Goal: Transaction & Acquisition: Book appointment/travel/reservation

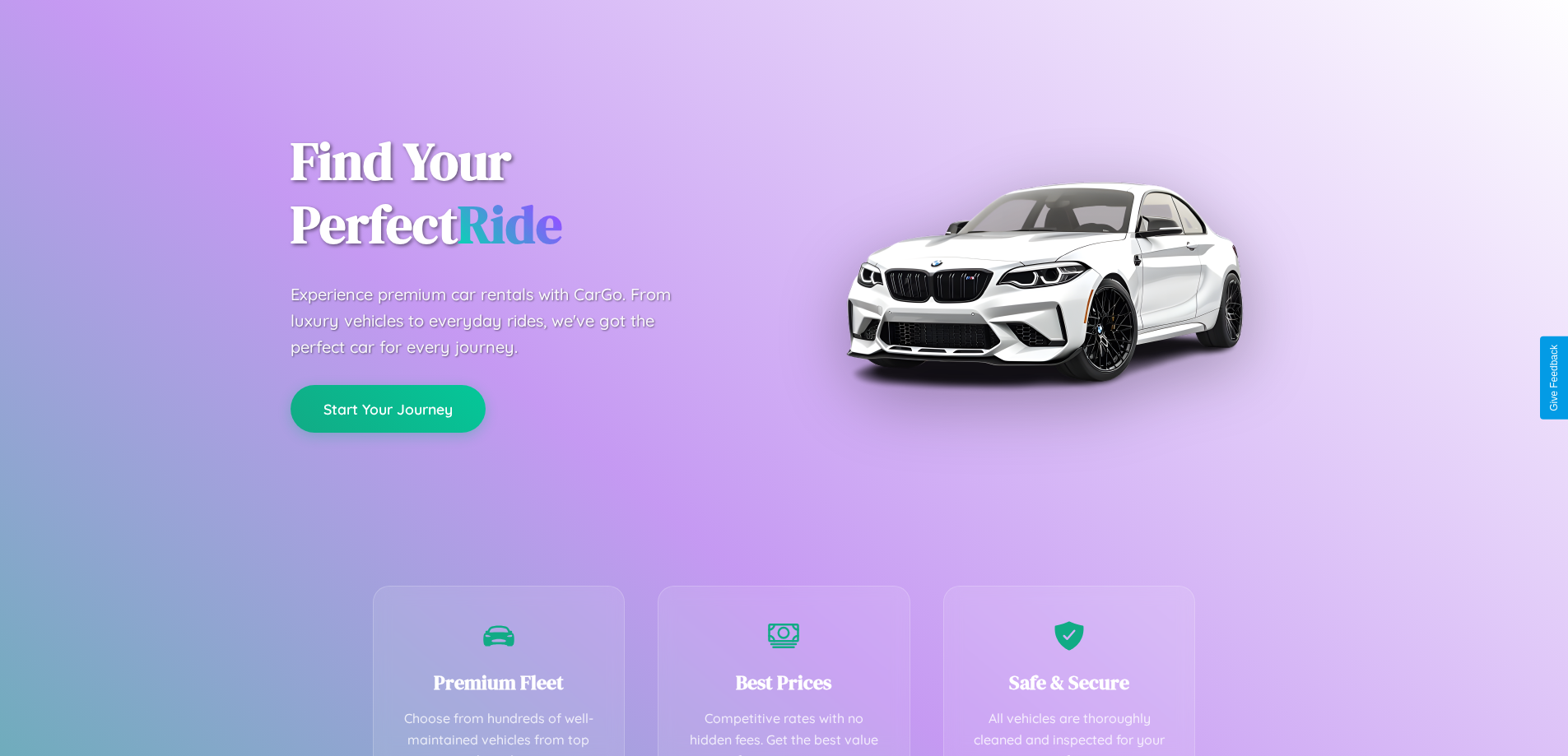
scroll to position [324, 0]
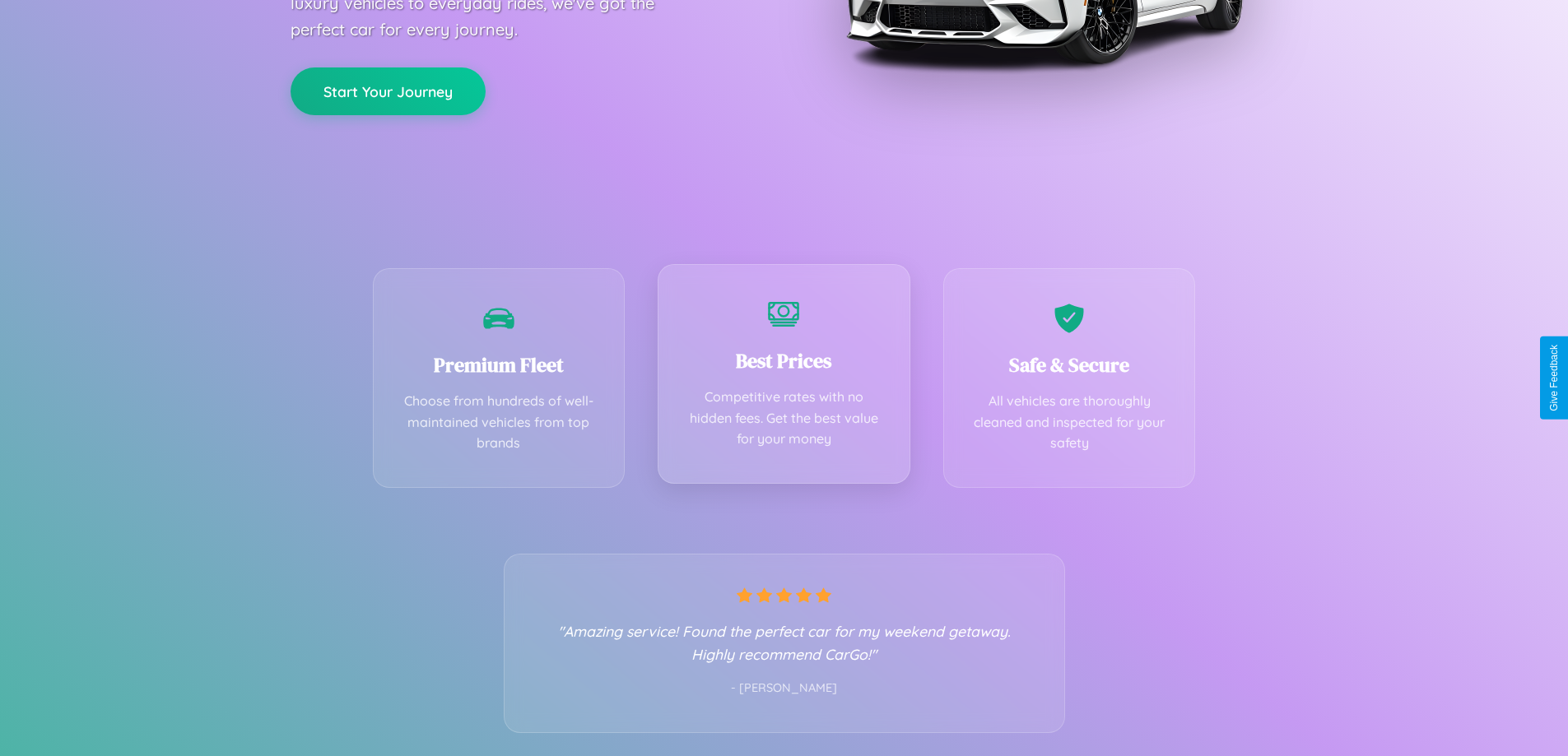
click at [784, 378] on div "Best Prices Competitive rates with no hidden fees. Get the best value for your …" at bounding box center [784, 374] width 252 height 220
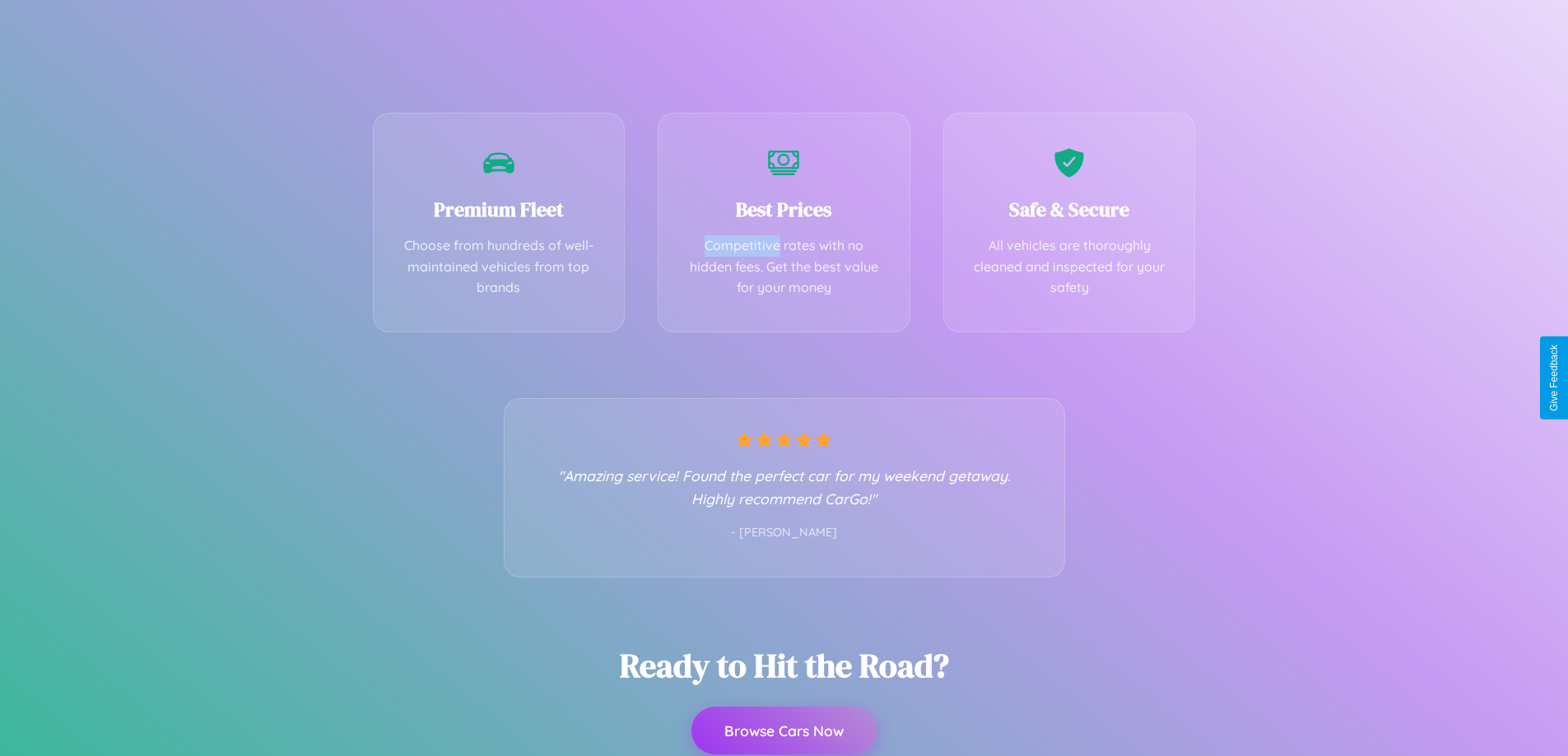
click at [784, 730] on button "Browse Cars Now" at bounding box center [784, 730] width 186 height 48
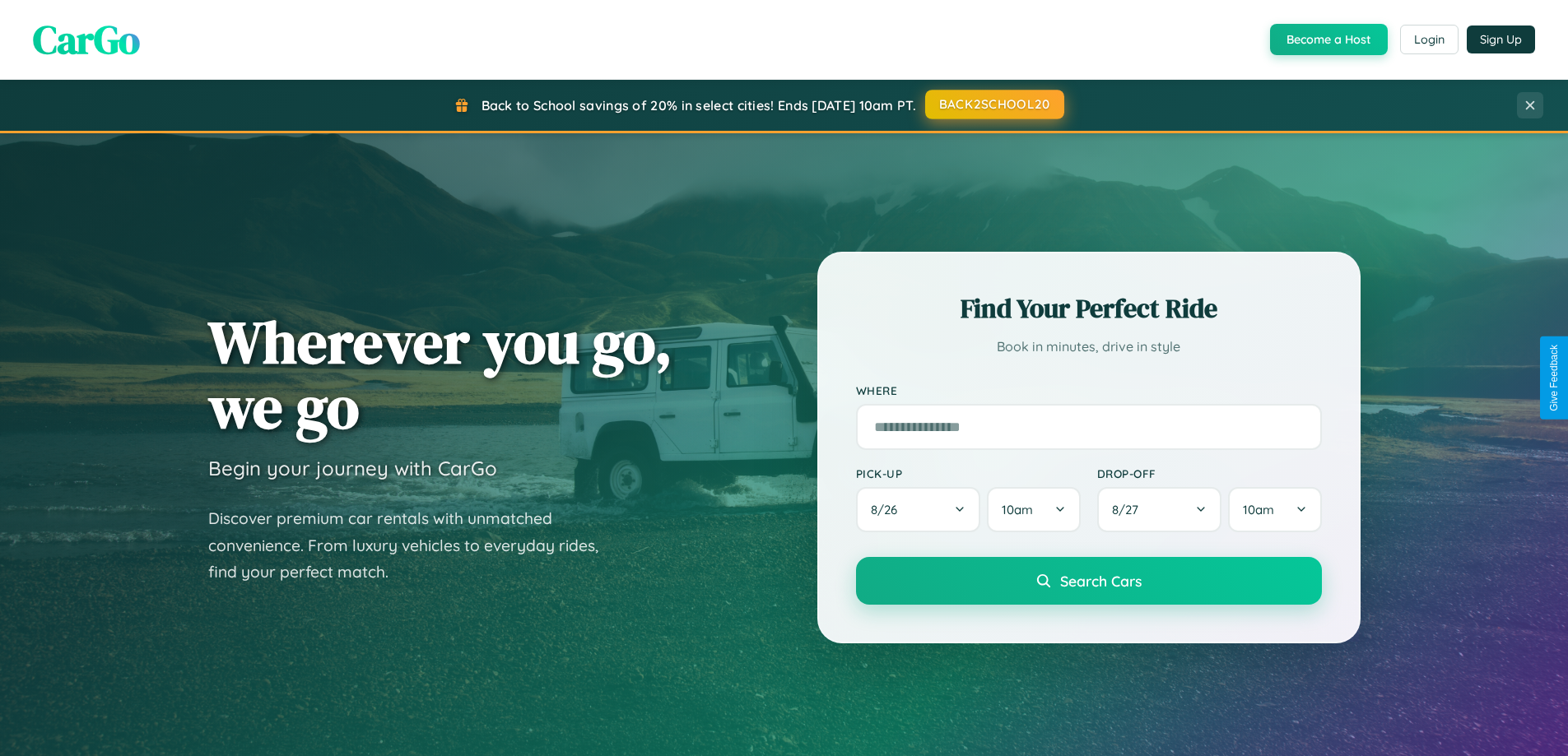
click at [994, 104] on button "BACK2SCHOOL20" at bounding box center [995, 104] width 140 height 29
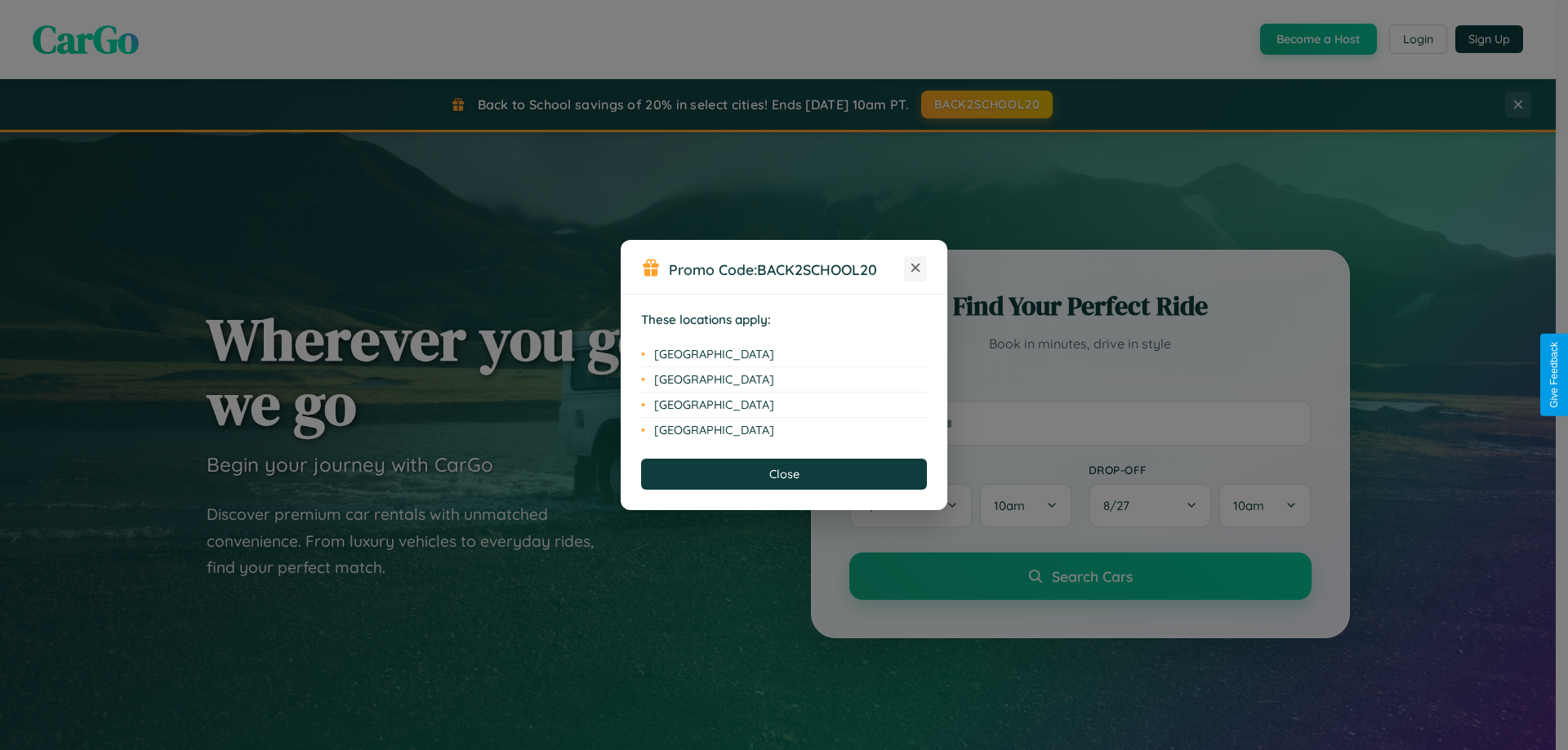
click at [915, 269] on icon at bounding box center [915, 268] width 9 height 9
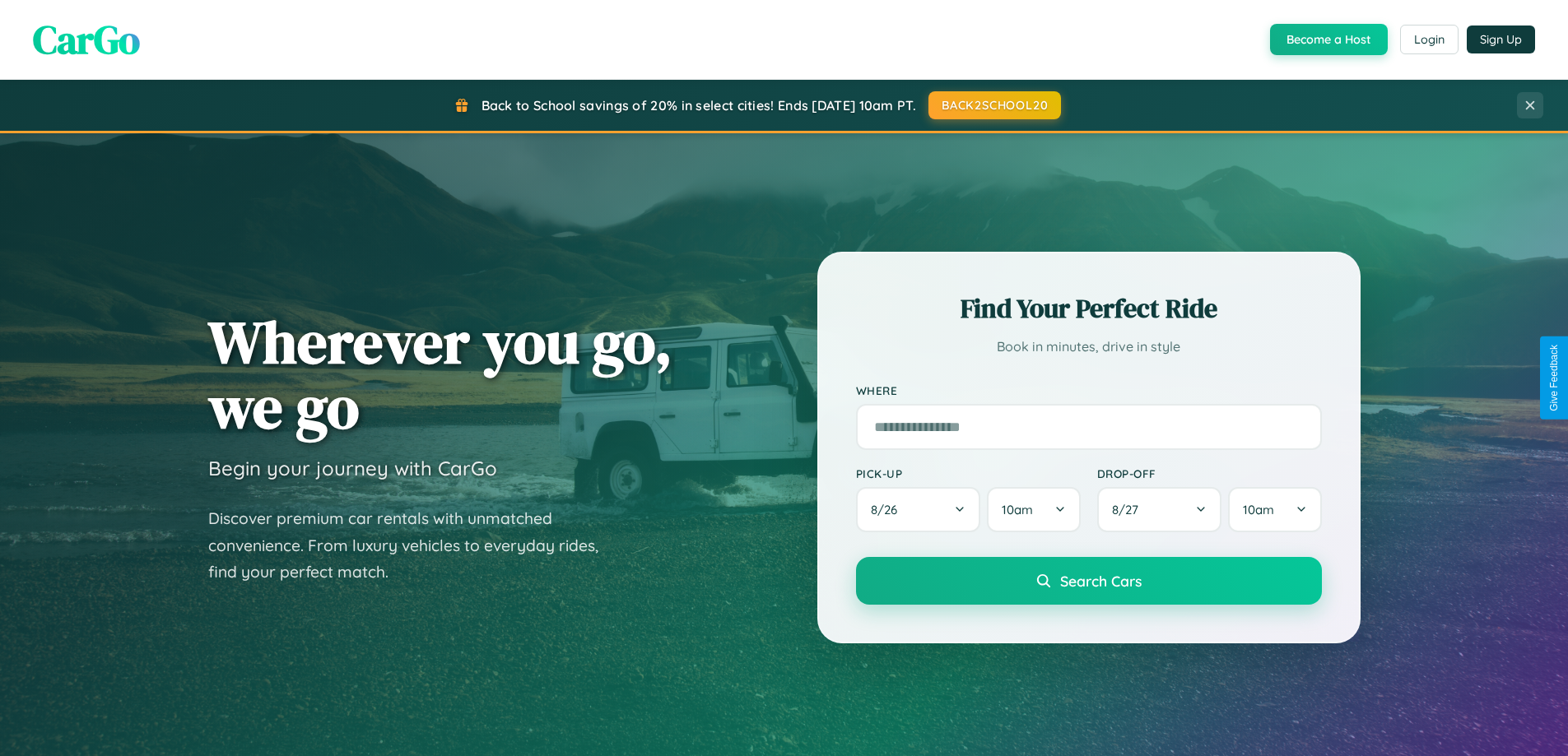
scroll to position [709, 0]
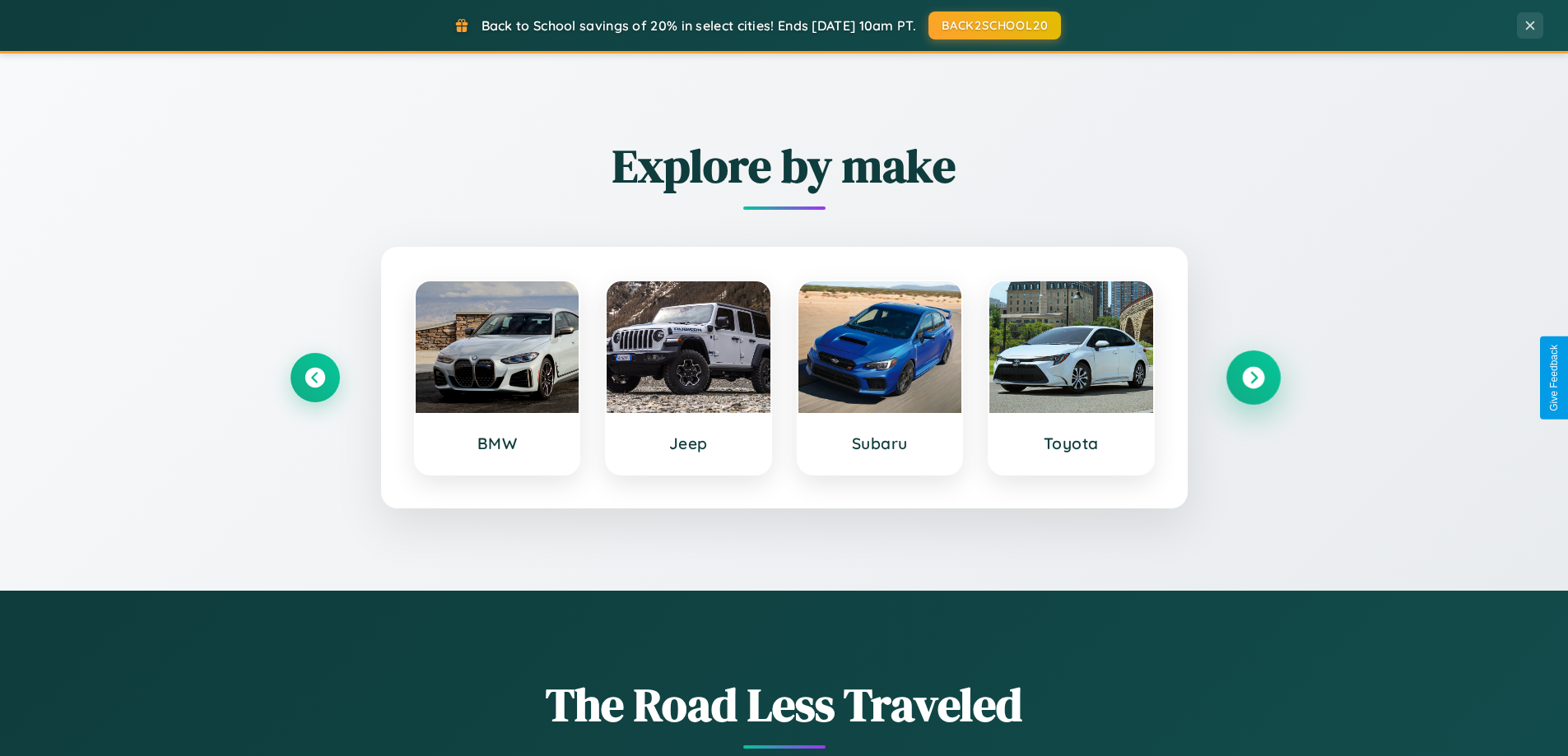
click at [1253, 378] on icon at bounding box center [1254, 378] width 23 height 23
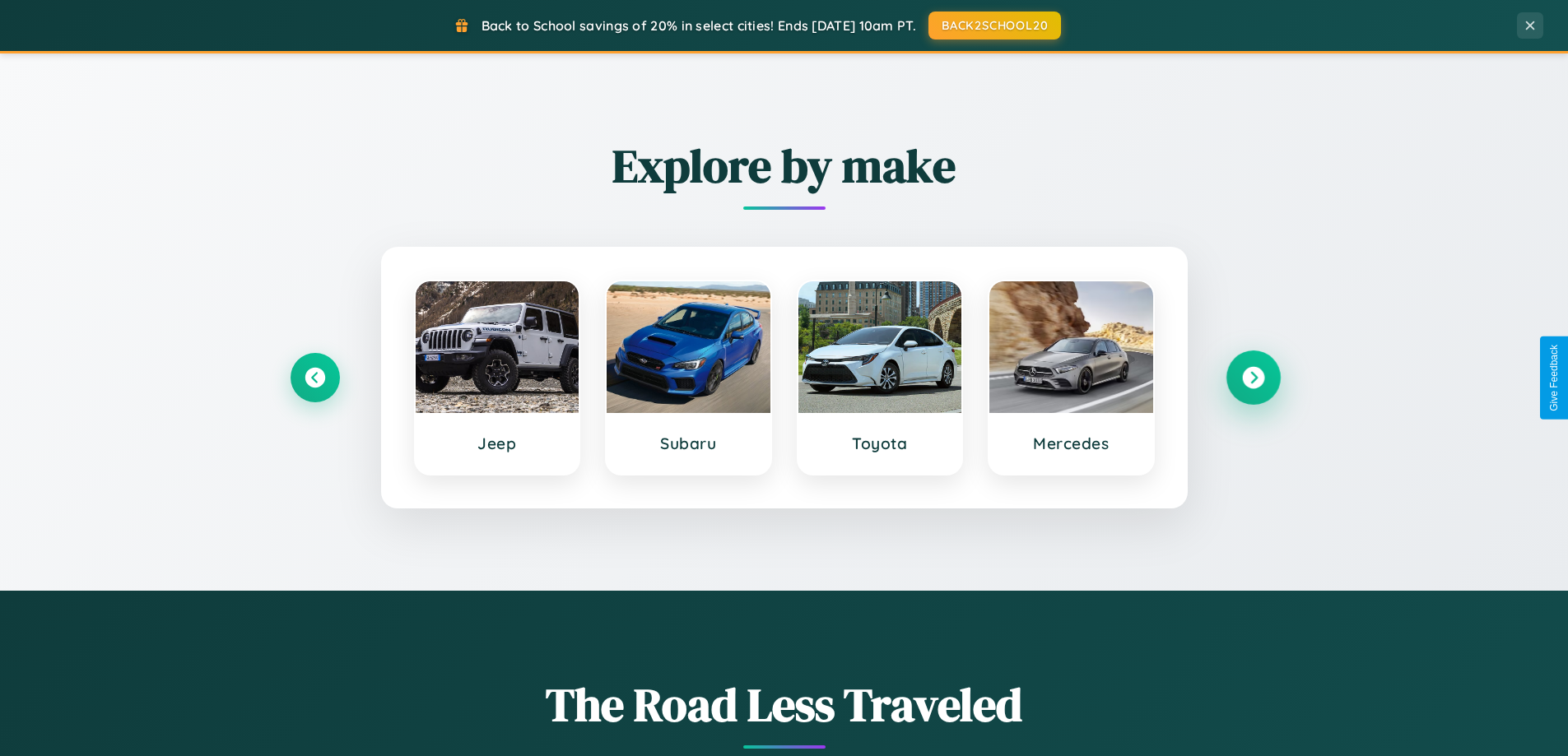
click at [1253, 378] on icon at bounding box center [1254, 378] width 23 height 23
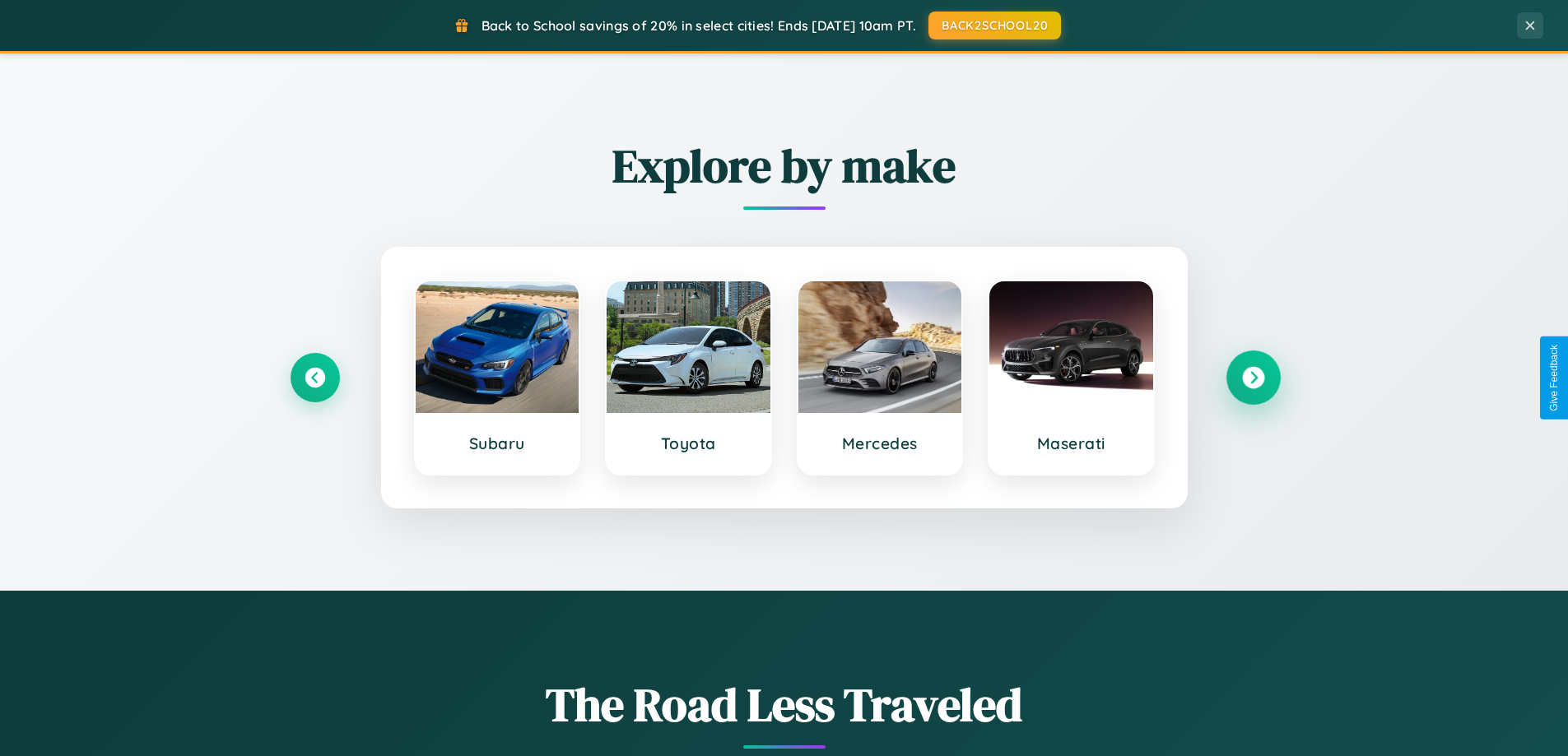
click at [1253, 378] on icon at bounding box center [1254, 378] width 23 height 23
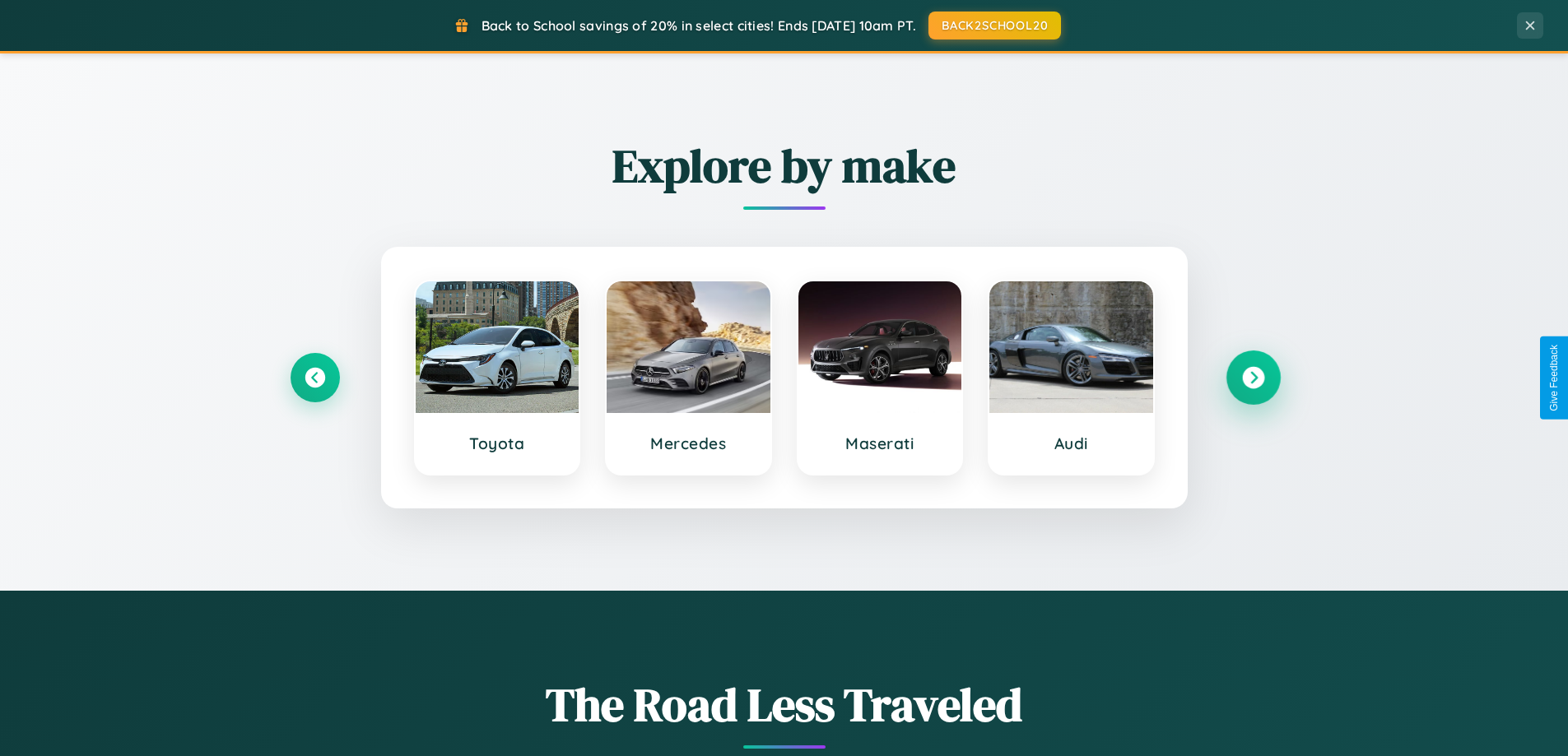
click at [1253, 378] on icon at bounding box center [1254, 378] width 23 height 23
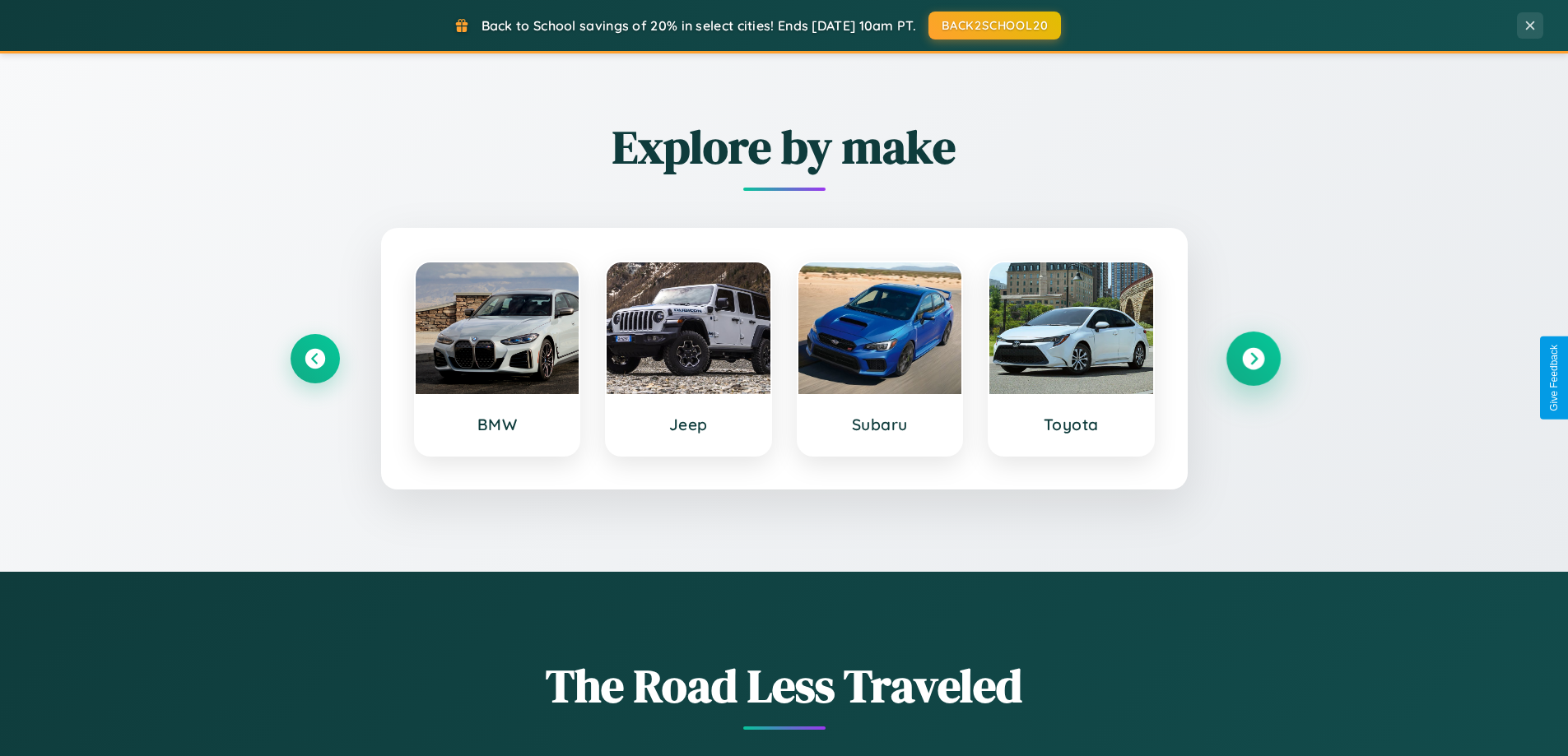
scroll to position [2644, 0]
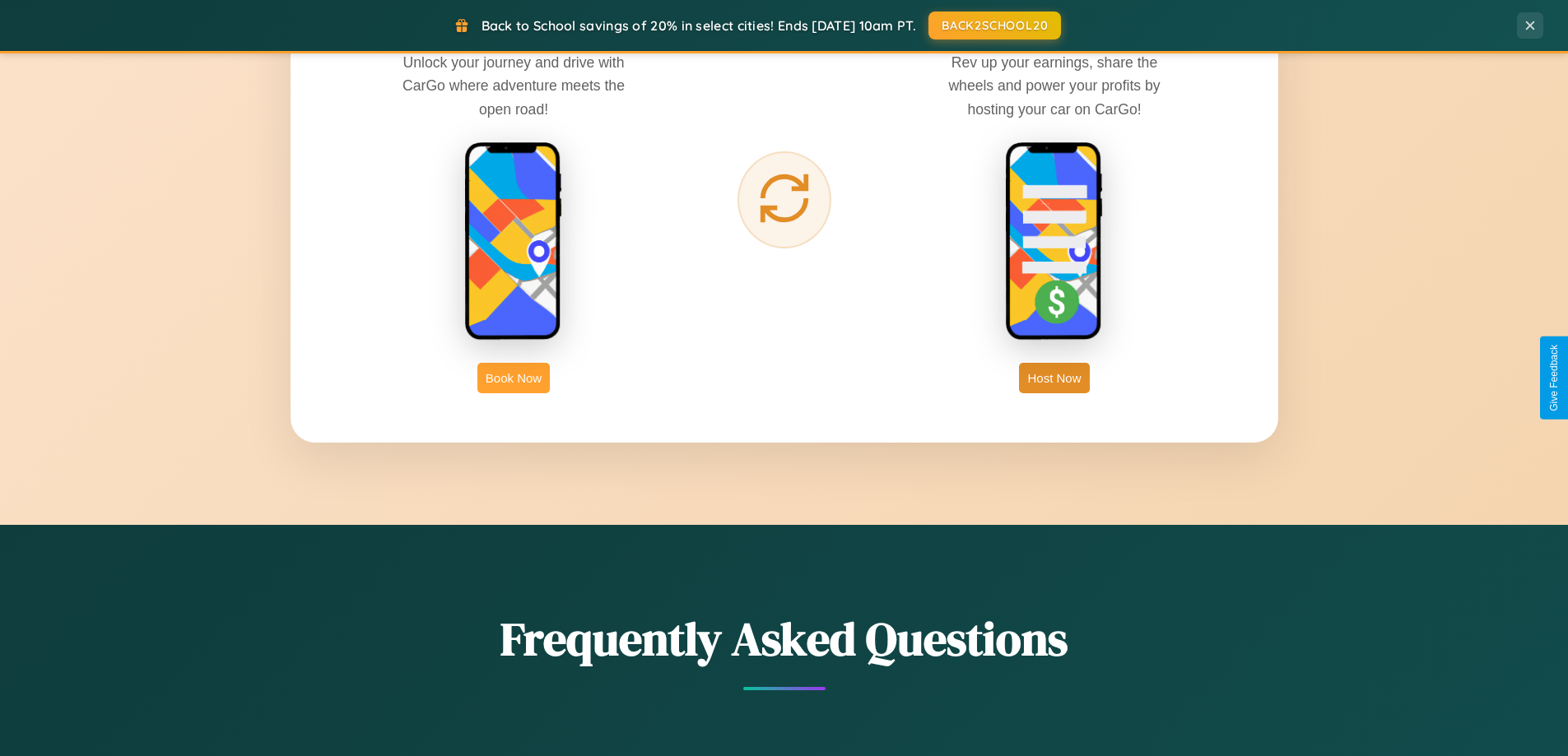
click at [514, 378] on button "Book Now" at bounding box center [514, 378] width 73 height 30
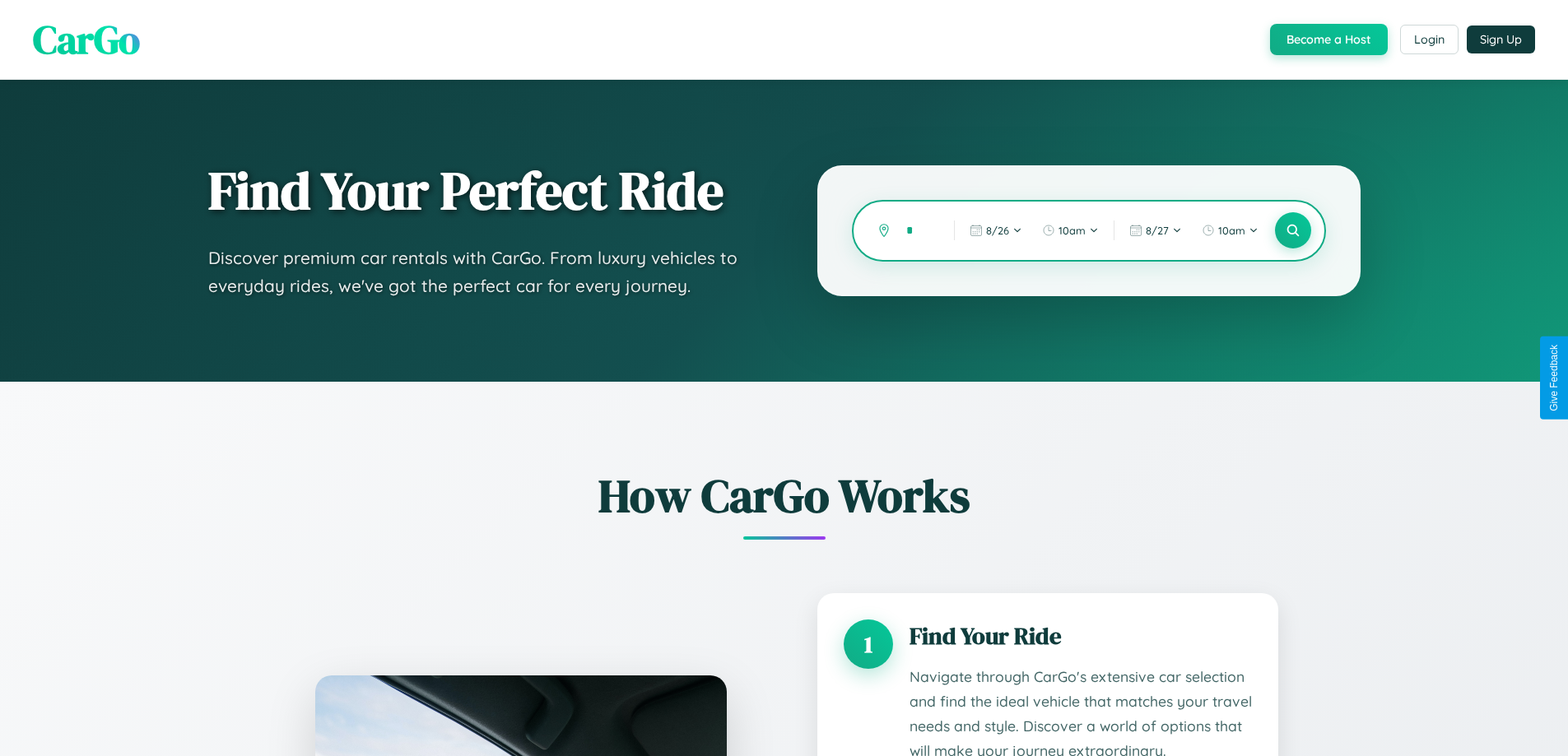
type input "**"
